Goal: Task Accomplishment & Management: Use online tool/utility

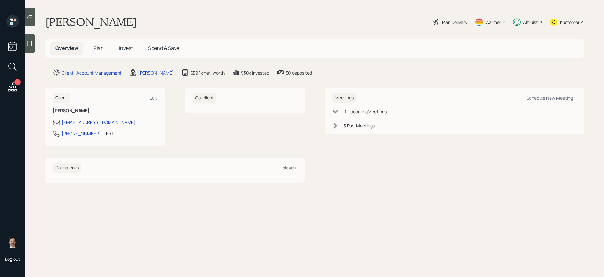
click at [87, 50] on div "Overview Plan Invest Spend & Save" at bounding box center [117, 49] width 134 height 14
click at [101, 48] on span "Plan" at bounding box center [98, 48] width 10 height 7
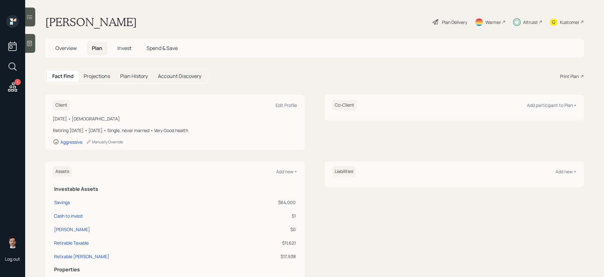
scroll to position [50, 0]
